Goal: Task Accomplishment & Management: Manage account settings

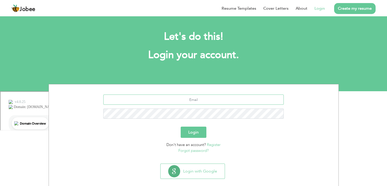
click at [213, 99] on input "text" at bounding box center [193, 99] width 180 height 10
click at [323, 8] on link "Login" at bounding box center [319, 8] width 10 height 6
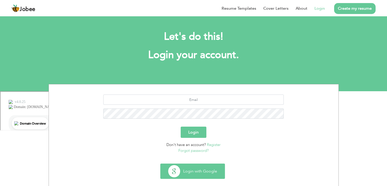
click at [211, 175] on button "Login with Google" at bounding box center [192, 170] width 64 height 15
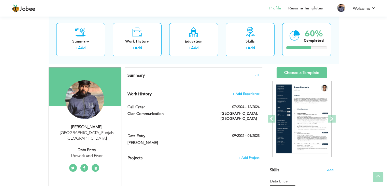
scroll to position [29, 0]
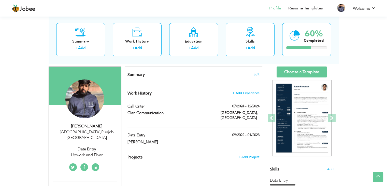
click at [154, 80] on div "Summary Edit" at bounding box center [193, 76] width 137 height 18
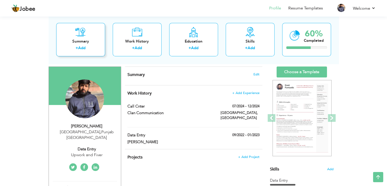
click at [80, 49] on link "Add" at bounding box center [81, 48] width 7 height 5
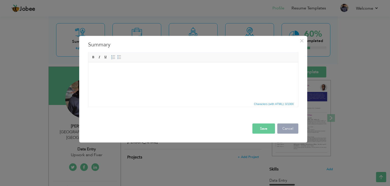
click at [291, 129] on button "Cancel" at bounding box center [288, 128] width 21 height 10
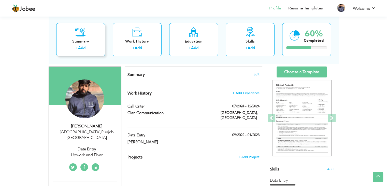
click at [82, 47] on link "Add" at bounding box center [81, 48] width 7 height 5
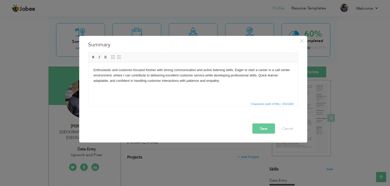
click at [262, 128] on button "Save" at bounding box center [264, 128] width 23 height 10
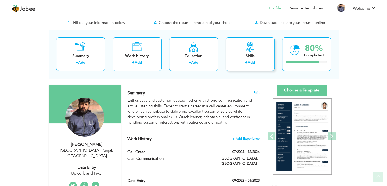
scroll to position [10, 0]
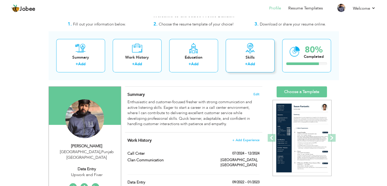
click at [252, 57] on div "Skills" at bounding box center [250, 57] width 41 height 5
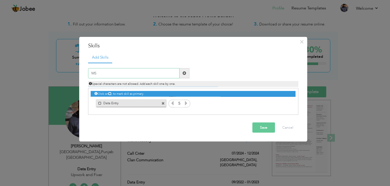
type input "M"
type input "Word"
click at [264, 129] on button "Save" at bounding box center [264, 127] width 23 height 10
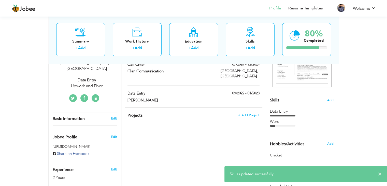
scroll to position [98, 0]
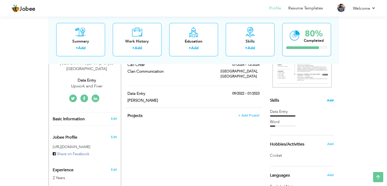
click at [329, 101] on span "Add" at bounding box center [330, 100] width 7 height 5
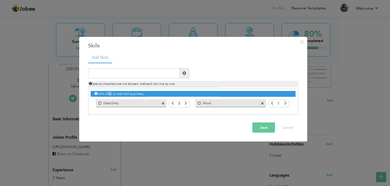
click at [216, 105] on div "Mark as primary skill. Word" at bounding box center [230, 103] width 70 height 8
click at [119, 74] on input "text" at bounding box center [134, 73] width 92 height 10
type input "W"
type input "Excel"
click at [184, 74] on span at bounding box center [185, 73] width 4 height 4
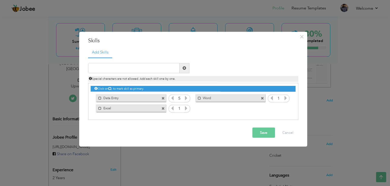
click at [186, 106] on icon at bounding box center [186, 107] width 5 height 5
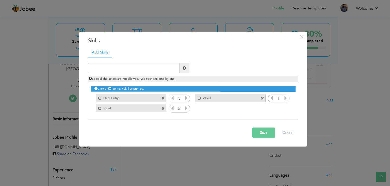
click at [186, 106] on icon at bounding box center [186, 107] width 5 height 5
click at [286, 97] on icon at bounding box center [286, 97] width 5 height 5
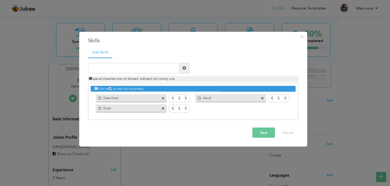
click at [286, 97] on icon at bounding box center [286, 97] width 5 height 5
click at [264, 133] on button "Save" at bounding box center [264, 132] width 23 height 10
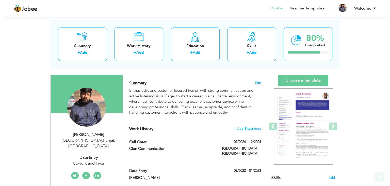
scroll to position [63, 0]
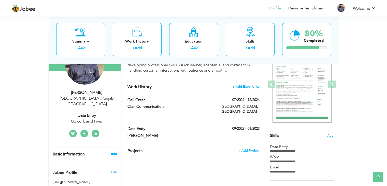
click at [113, 151] on link "Edit" at bounding box center [114, 153] width 6 height 5
type input "[PERSON_NAME]"
type input "Zaka"
type input "03328171884"
select select "number:166"
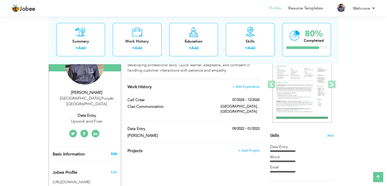
type input "[GEOGRAPHIC_DATA]"
select select "number:4"
type input "Upwork and Fiver"
type input "Data Entry"
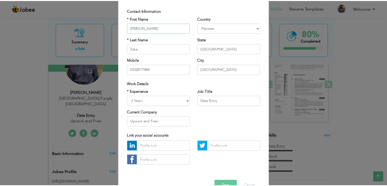
scroll to position [46, 0]
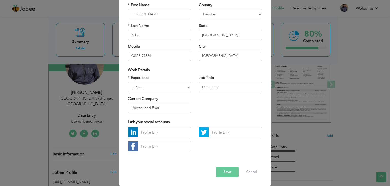
click at [219, 173] on button "Save" at bounding box center [227, 172] width 23 height 10
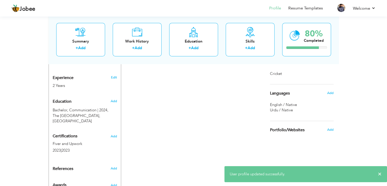
scroll to position [200, 0]
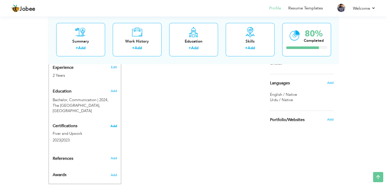
click at [113, 124] on span "Add" at bounding box center [113, 126] width 7 height 4
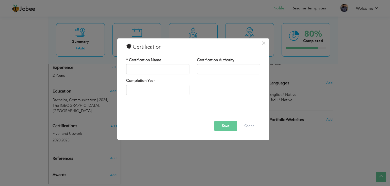
click at [231, 127] on button "Save" at bounding box center [226, 126] width 23 height 10
click at [247, 124] on button "Cancel" at bounding box center [249, 126] width 21 height 10
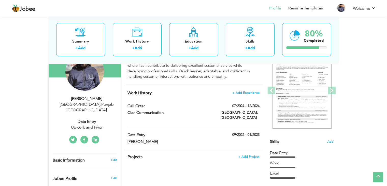
scroll to position [0, 0]
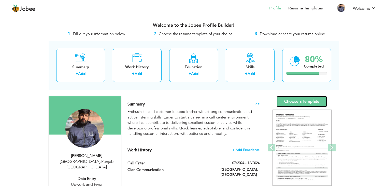
click at [295, 97] on link "Choose a Template" at bounding box center [301, 101] width 50 height 11
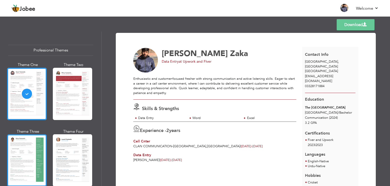
click at [24, 156] on div at bounding box center [27, 160] width 40 height 52
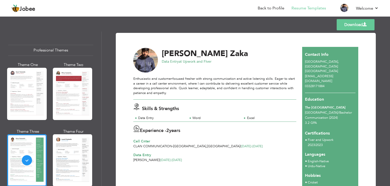
click at [345, 26] on link "Download" at bounding box center [356, 24] width 38 height 11
click at [273, 23] on div "Templates Download" at bounding box center [195, 25] width 390 height 16
